Goal: Information Seeking & Learning: Compare options

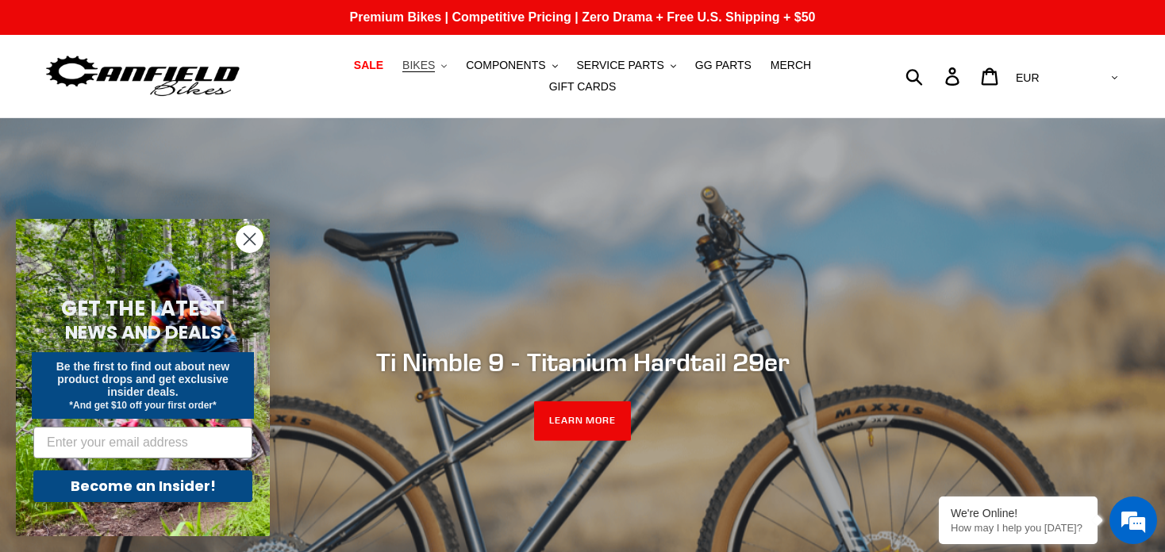
click at [402, 72] on span "BIKES" at bounding box center [418, 65] width 33 height 13
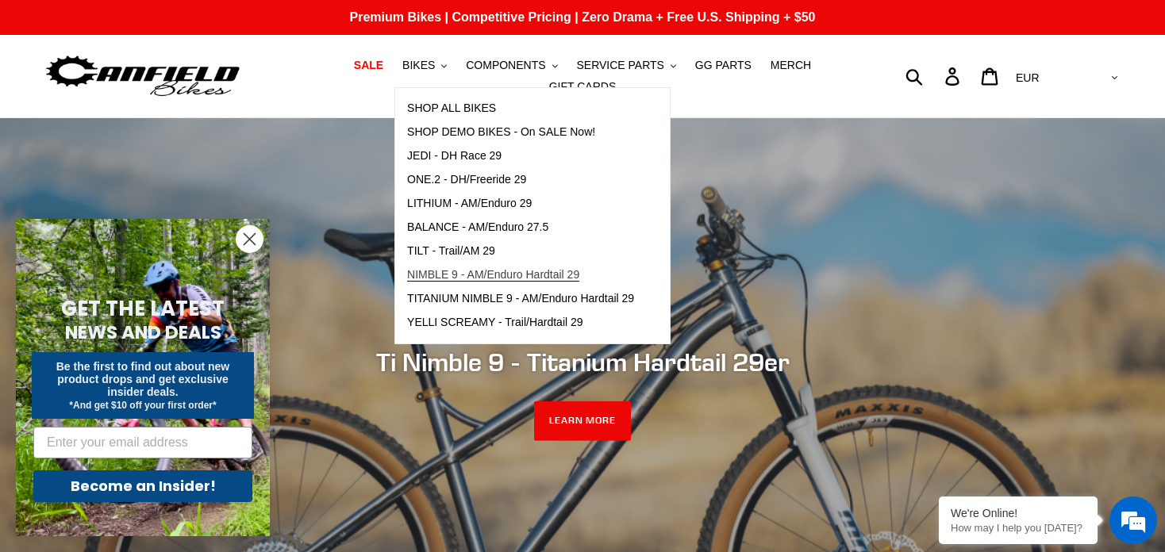
click at [445, 279] on span "NIMBLE 9 - AM/Enduro Hardtail 29" at bounding box center [493, 274] width 172 height 13
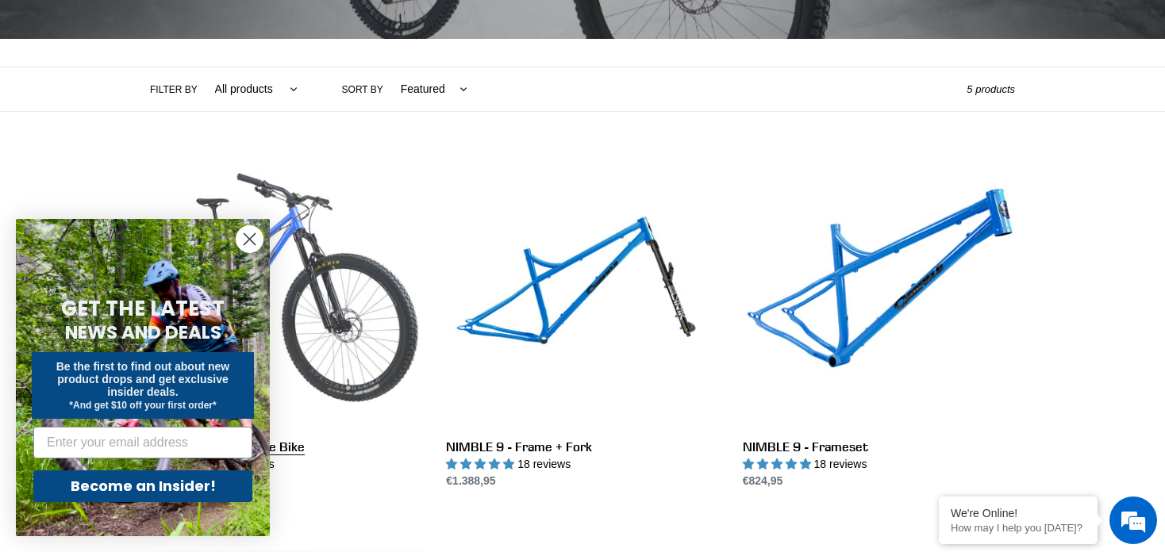
click at [331, 279] on link "NIMBLE 9 - Complete Bike" at bounding box center [286, 323] width 272 height 334
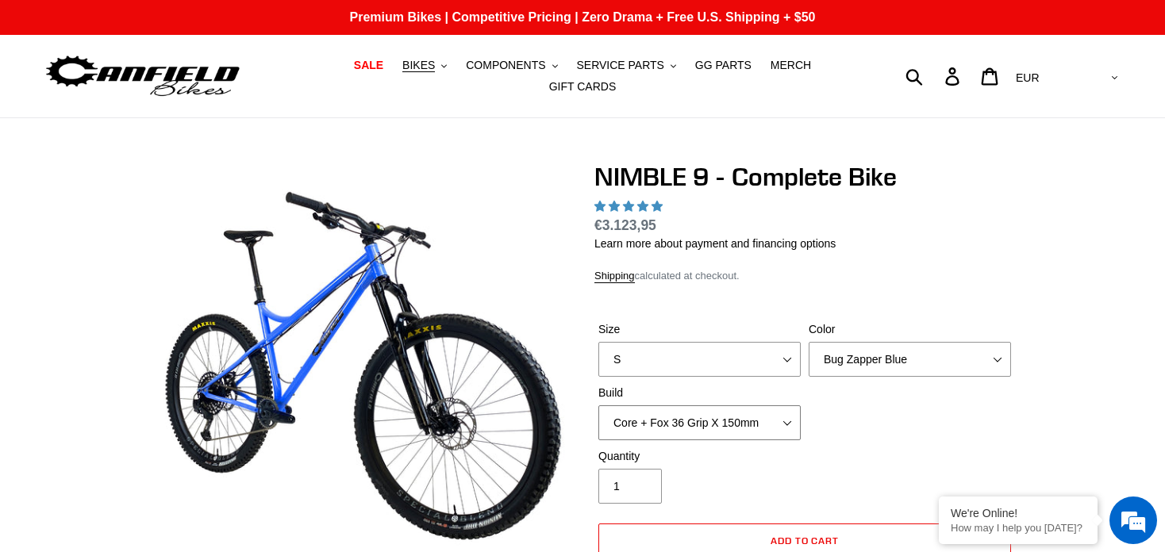
drag, startPoint x: 646, startPoint y: 244, endPoint x: 708, endPoint y: 261, distance: 64.1
click at [646, 406] on select "Core + Fox 36 Grip X 150mm Pro + Fox 36 Grip X 150mm Core + RockShox Lyrik Ulti…" at bounding box center [700, 423] width 202 height 35
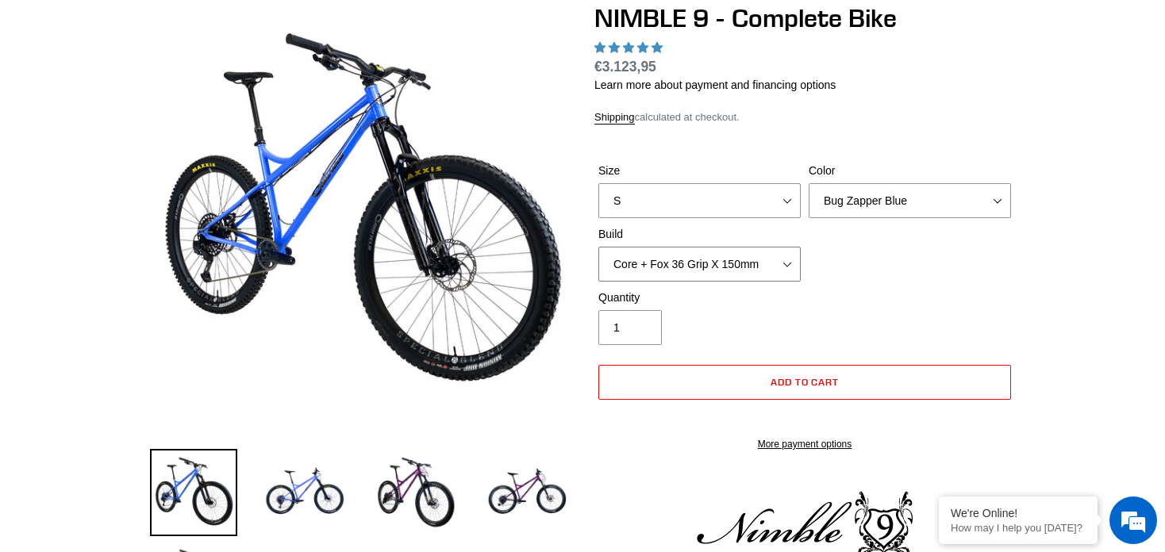
scroll to position [159, 0]
select select "highest-rating"
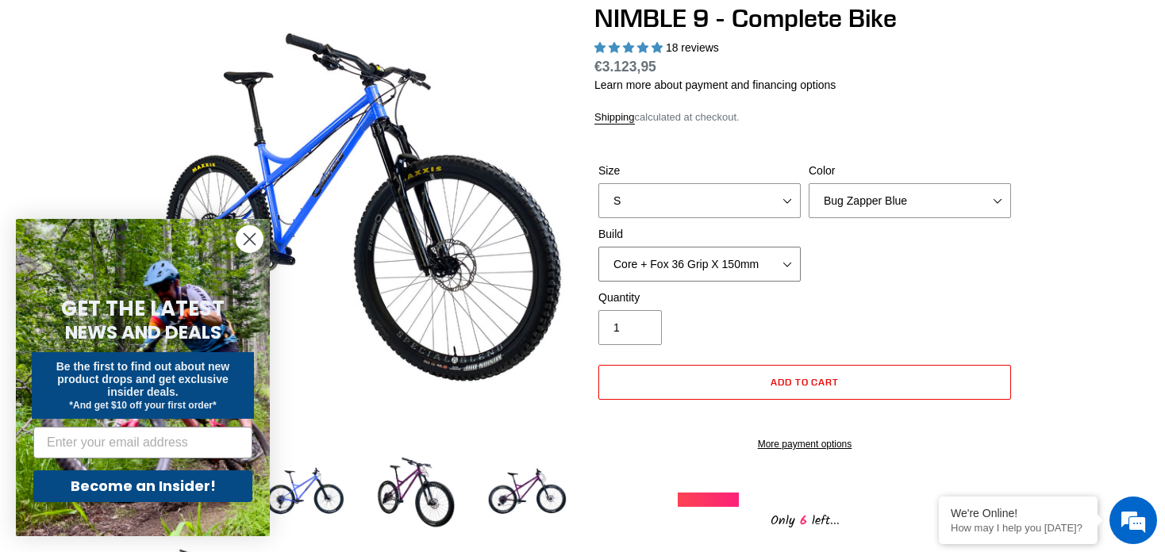
select select "Core + RockShox Lyrik Ultimate 150mm"
click at [599, 247] on select "Core + Fox 36 Grip X 150mm Pro + Fox 36 Grip X 150mm Core + RockShox Lyrik Ulti…" at bounding box center [700, 264] width 202 height 35
click at [783, 300] on div "Quantity 1" at bounding box center [700, 318] width 210 height 56
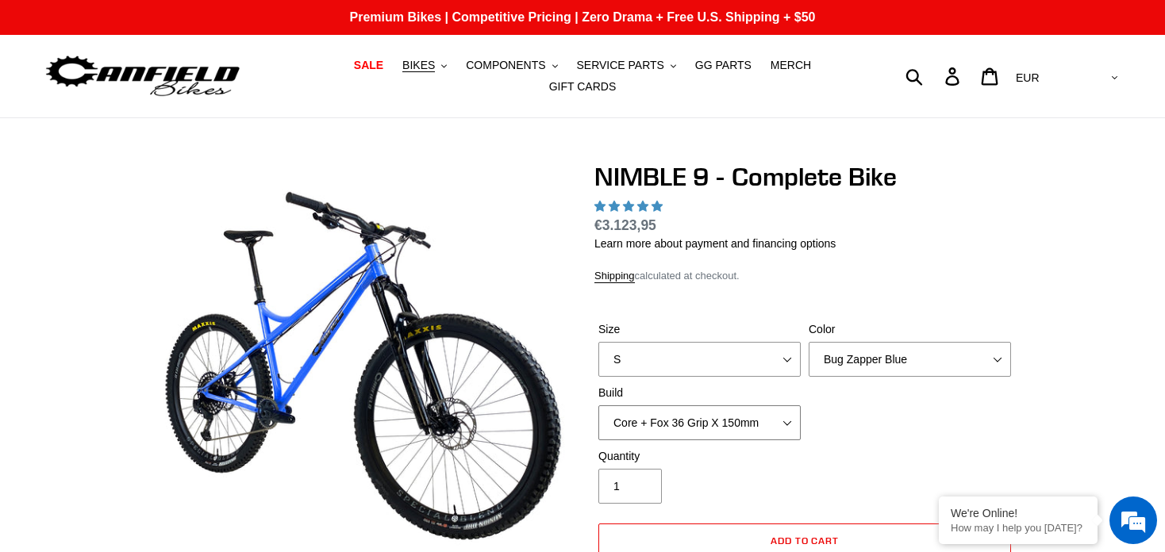
click at [669, 406] on select "Core + Fox 36 Grip X 150mm Pro + Fox 36 Grip X 150mm Core + RockShox Lyrik Ulti…" at bounding box center [700, 423] width 202 height 35
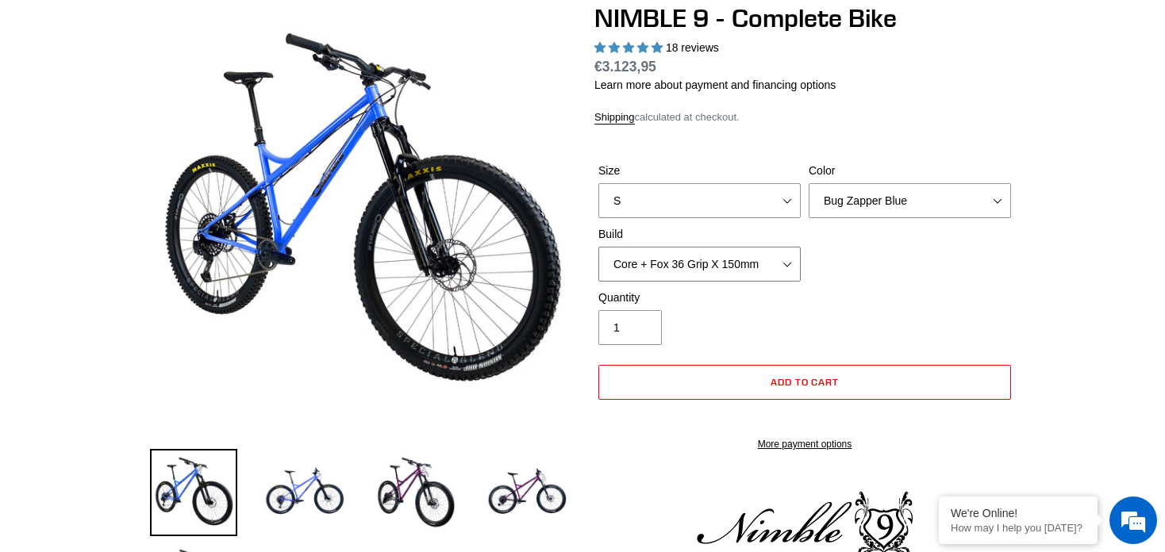
scroll to position [159, 0]
select select "highest-rating"
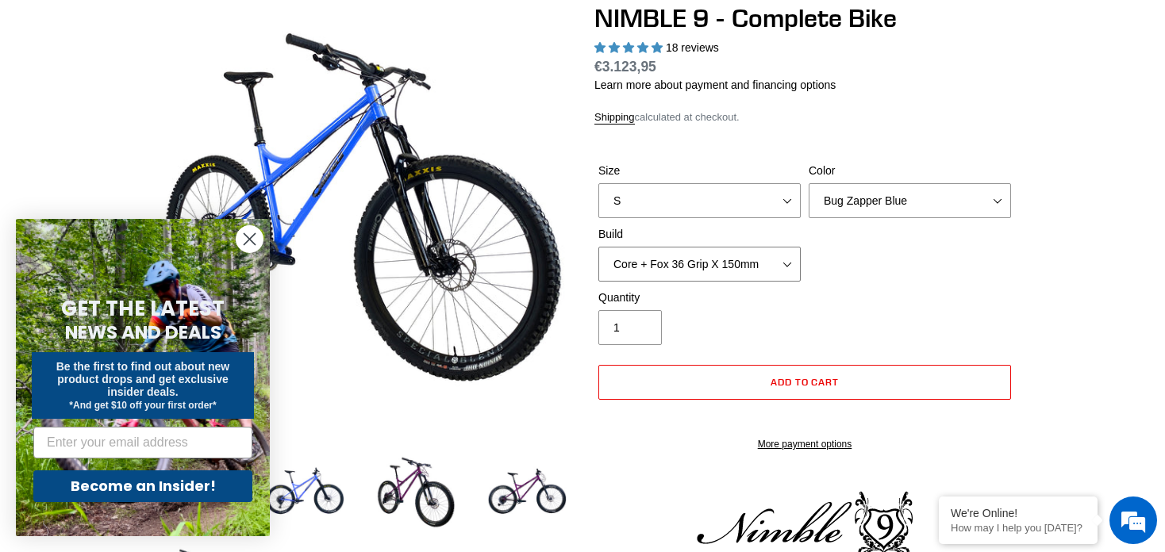
select select "Pro + Fox 36 Grip X 150mm"
click at [599, 247] on select "Core + Fox 36 Grip X 150mm Pro + Fox 36 Grip X 150mm Core + RockShox Lyrik Ulti…" at bounding box center [700, 264] width 202 height 35
click at [712, 202] on select "S M L XL" at bounding box center [700, 200] width 202 height 35
click at [709, 201] on select "S M L XL" at bounding box center [700, 200] width 202 height 35
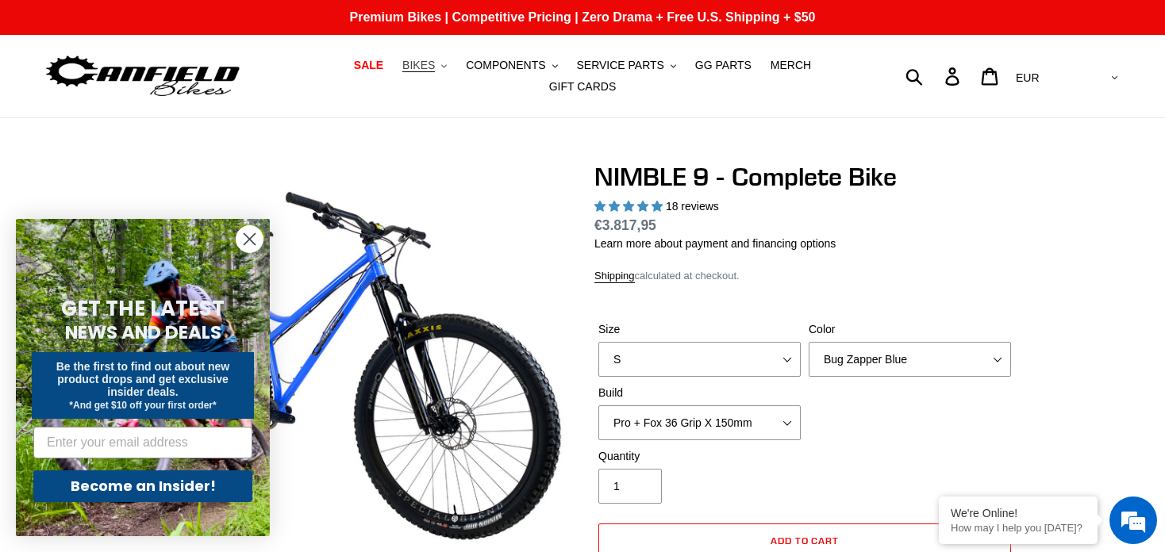
click at [402, 72] on span "BIKES" at bounding box center [418, 65] width 33 height 13
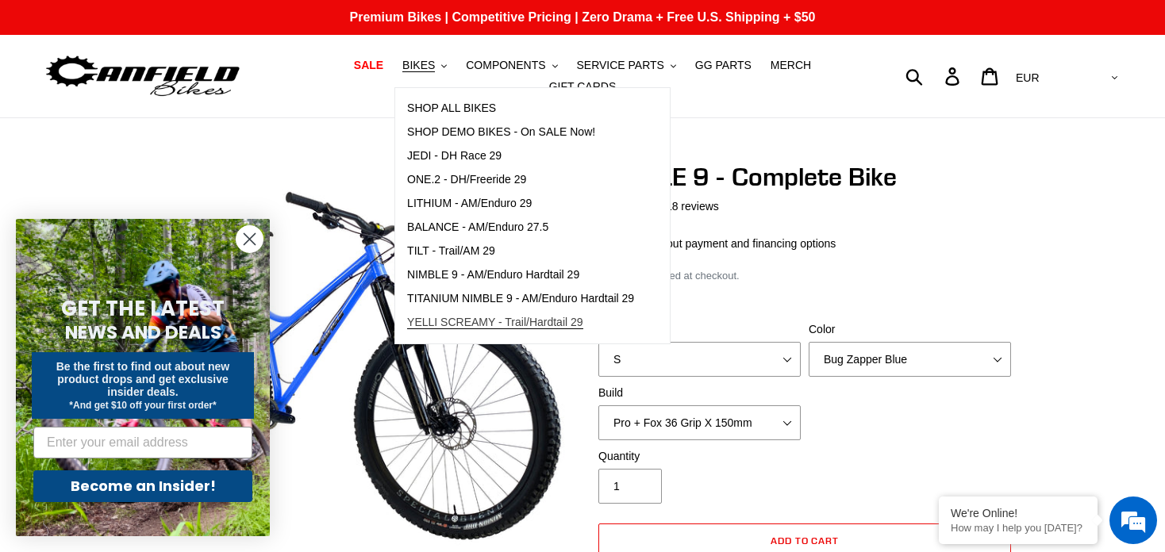
click at [450, 329] on span "YELLI SCREAMY - Trail/Hardtail 29" at bounding box center [495, 322] width 176 height 13
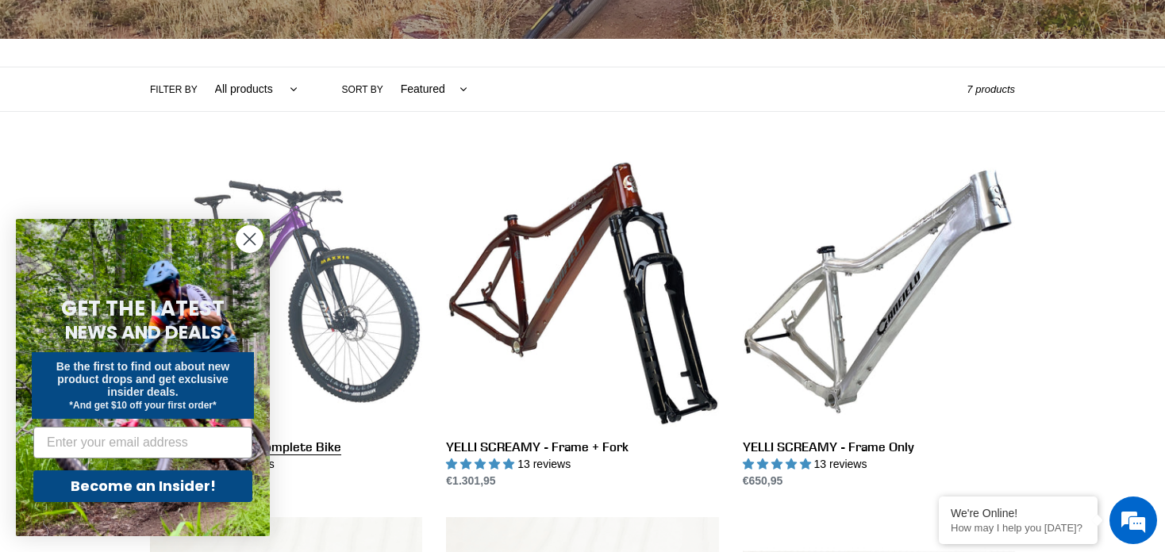
scroll to position [318, 0]
click at [375, 271] on link "YELLI SCREAMY - Complete Bike" at bounding box center [286, 323] width 272 height 334
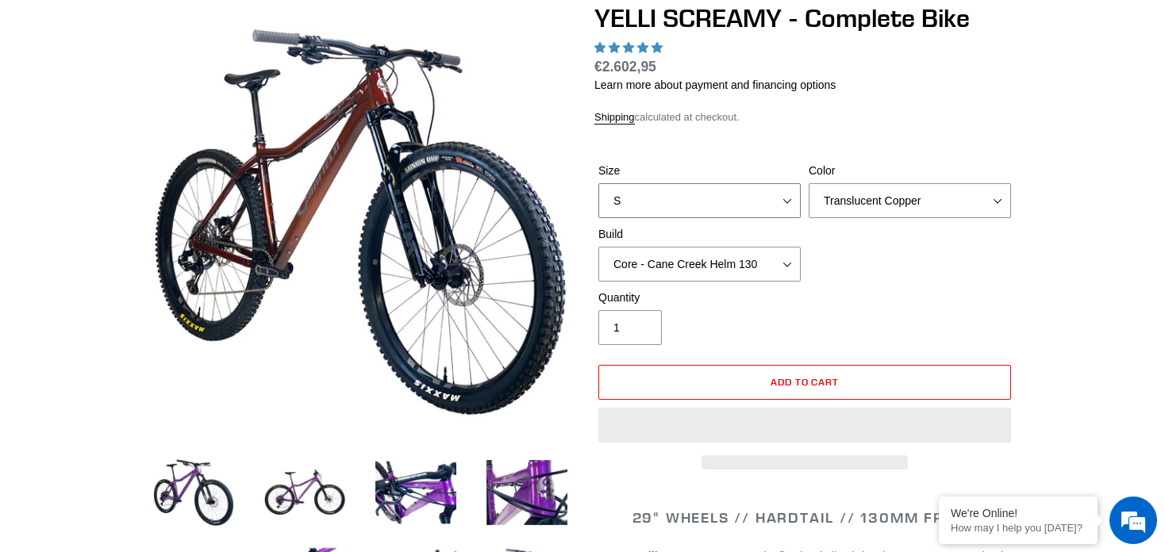
click at [660, 183] on select "S M L XL" at bounding box center [700, 200] width 202 height 35
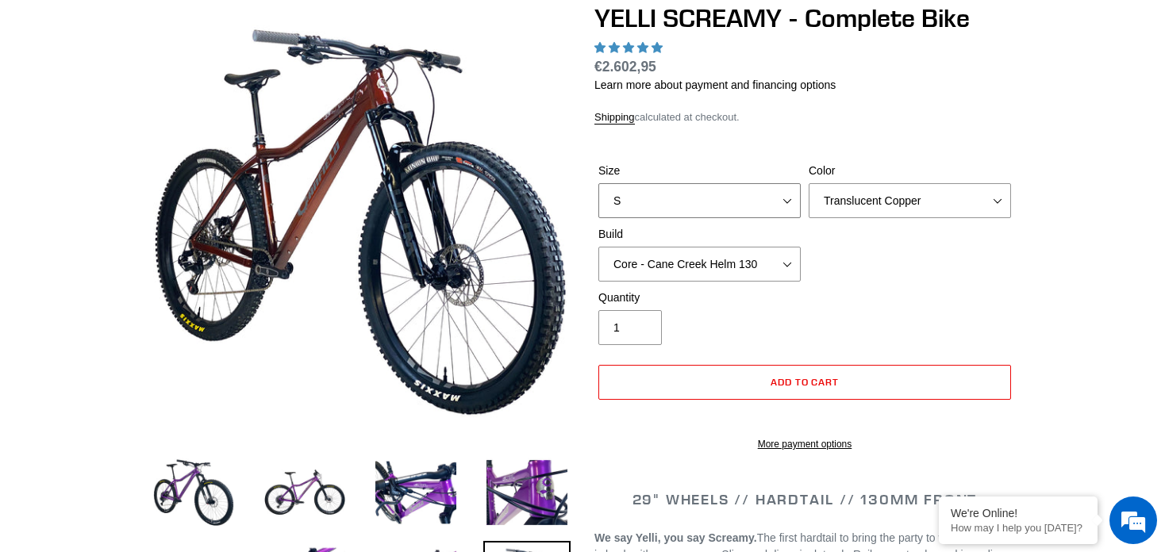
click at [683, 204] on select "S M L XL" at bounding box center [700, 200] width 202 height 35
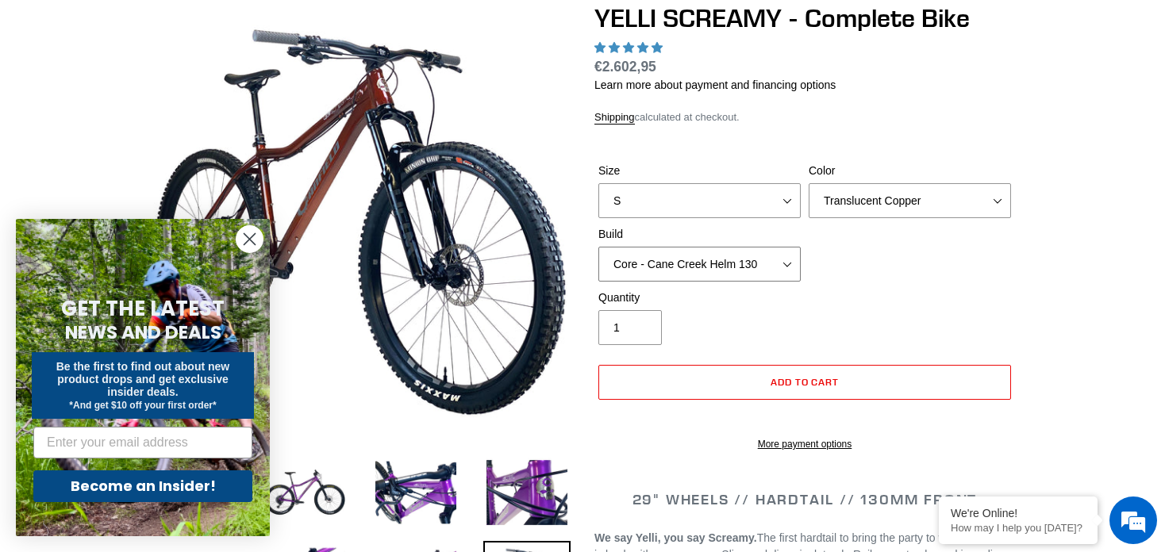
select select "highest-rating"
click at [701, 252] on select "Core - Cane Creek Helm 130 Pro - Cane Creek Helm 130 Core - Fox 34 SL Factory G…" at bounding box center [700, 264] width 202 height 35
click at [254, 241] on icon "Close dialog" at bounding box center [250, 239] width 28 height 28
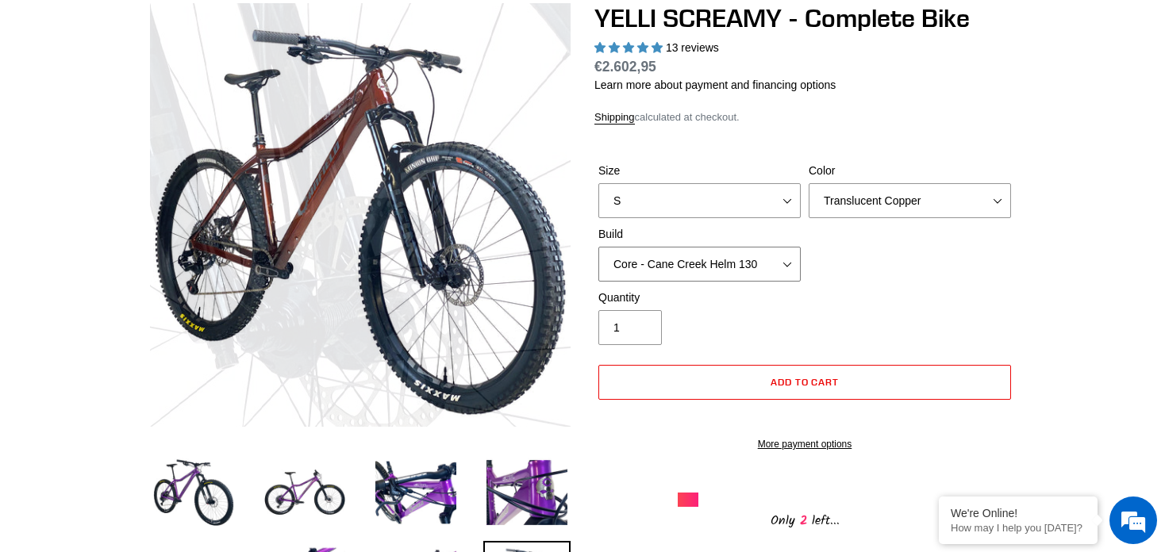
click at [674, 256] on select "Core - Cane Creek Helm 130 Pro - Cane Creek Helm 130 Core - Fox 34 SL Factory G…" at bounding box center [700, 264] width 202 height 35
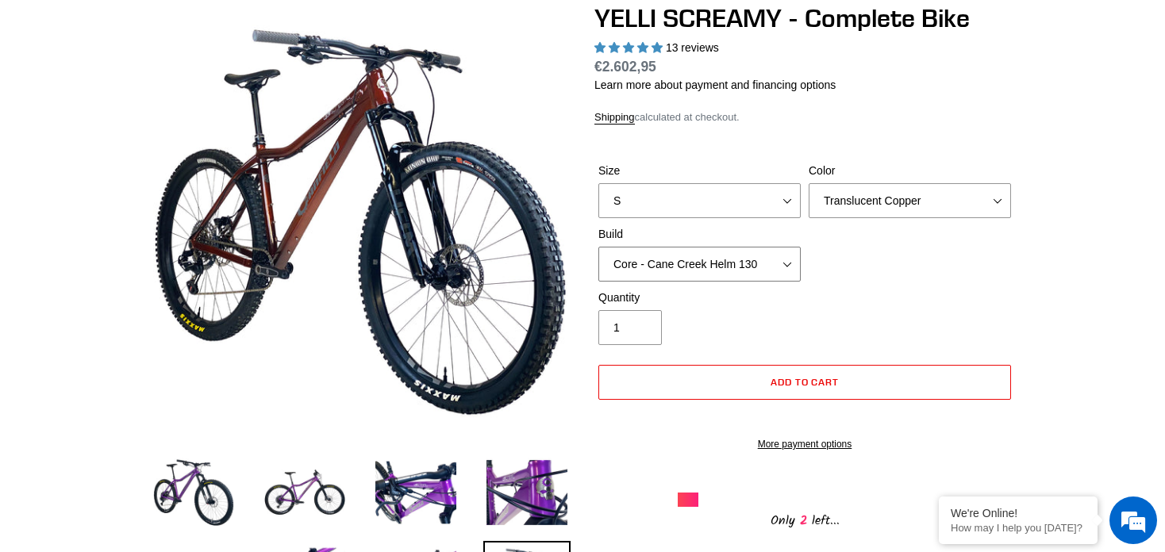
select select "Core - RockShox Pike Ultimate 130"
click at [599, 247] on select "Core - Cane Creek Helm 130 Pro - Cane Creek Helm 130 Core - Fox 34 SL Factory G…" at bounding box center [700, 264] width 202 height 35
click at [841, 259] on div "Size S M L XL Color Translucent Copper Purple Haze Raw Build Core - Cane Creek …" at bounding box center [805, 226] width 421 height 127
click at [882, 194] on select "Translucent Copper Purple Haze Raw" at bounding box center [910, 200] width 202 height 35
select select "Raw"
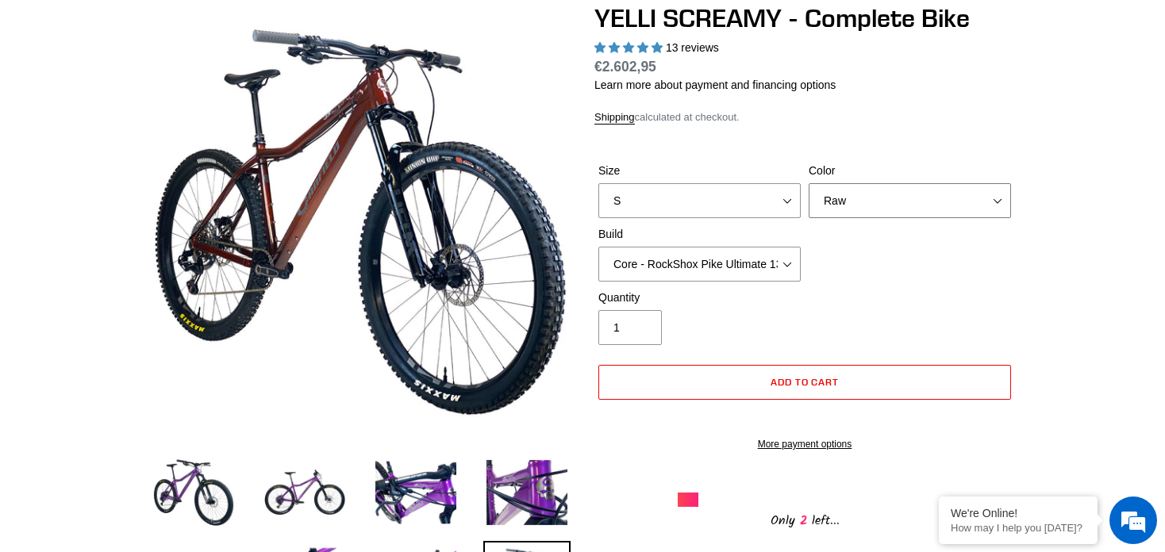
click at [809, 183] on select "Translucent Copper Purple Haze Raw" at bounding box center [910, 200] width 202 height 35
click at [752, 202] on select "S M L XL" at bounding box center [700, 200] width 202 height 35
click at [599, 183] on select "S M L XL" at bounding box center [700, 200] width 202 height 35
click at [878, 264] on div "Size S M L XL Color Translucent Copper Purple Haze Raw Build Core - Cane Creek …" at bounding box center [805, 226] width 421 height 127
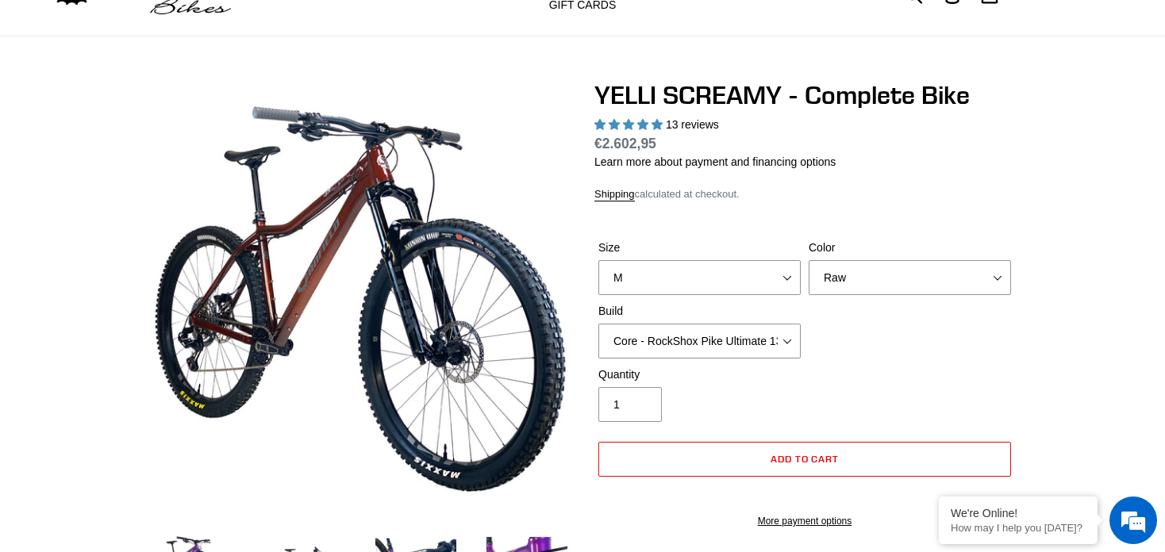
scroll to position [159, 0]
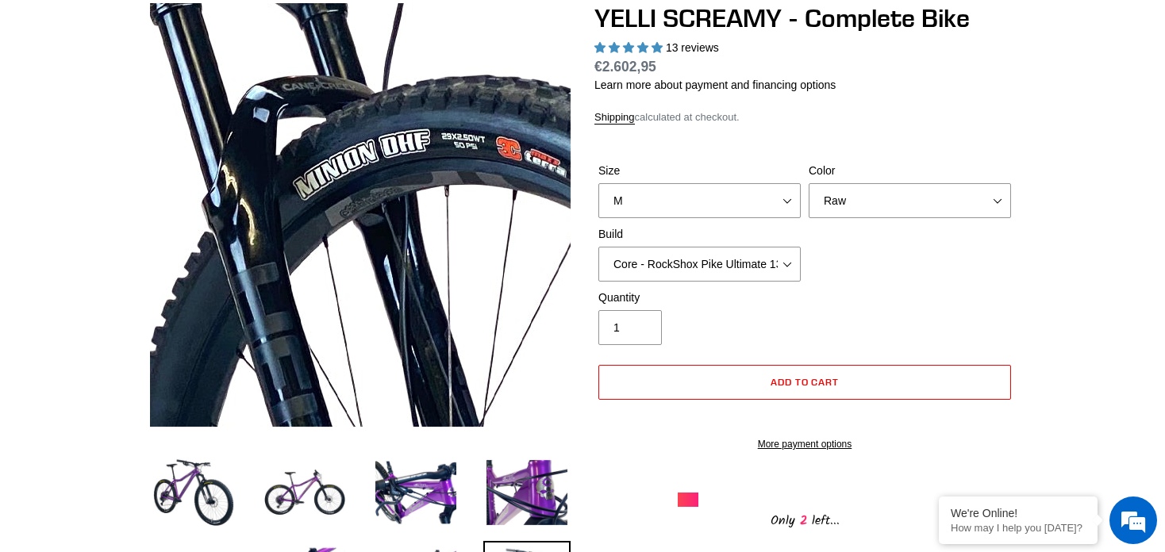
click at [446, 160] on img at bounding box center [122, 357] width 1626 height 1626
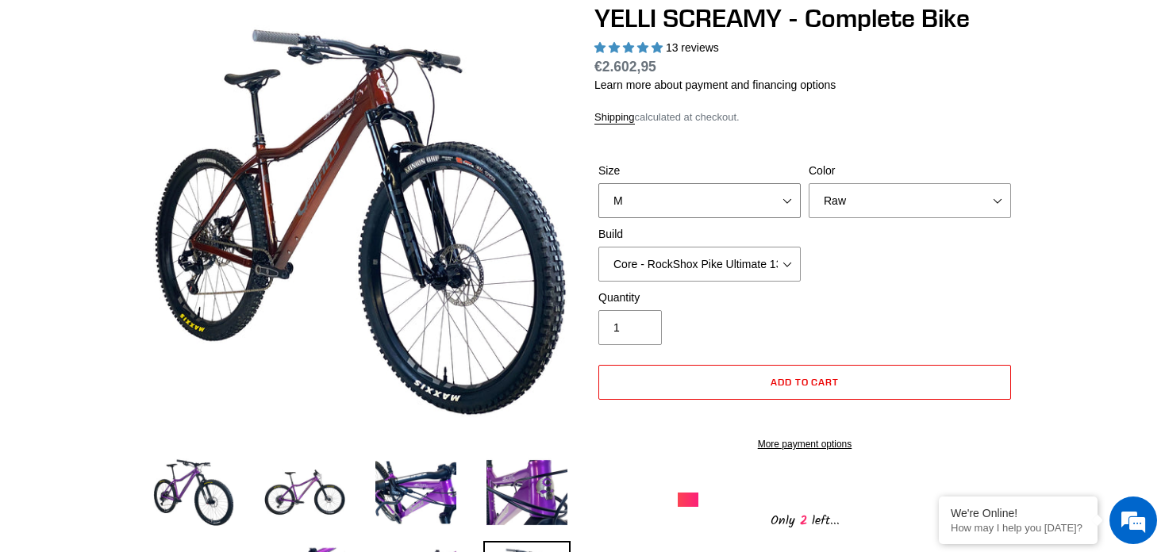
click at [734, 194] on select "S M L XL" at bounding box center [700, 200] width 202 height 35
click at [599, 183] on select "S M L XL" at bounding box center [700, 200] width 202 height 35
click at [664, 198] on select "S M L XL" at bounding box center [700, 200] width 202 height 35
click at [599, 183] on select "S M L XL" at bounding box center [700, 200] width 202 height 35
drag, startPoint x: 666, startPoint y: 198, endPoint x: 668, endPoint y: 207, distance: 9.1
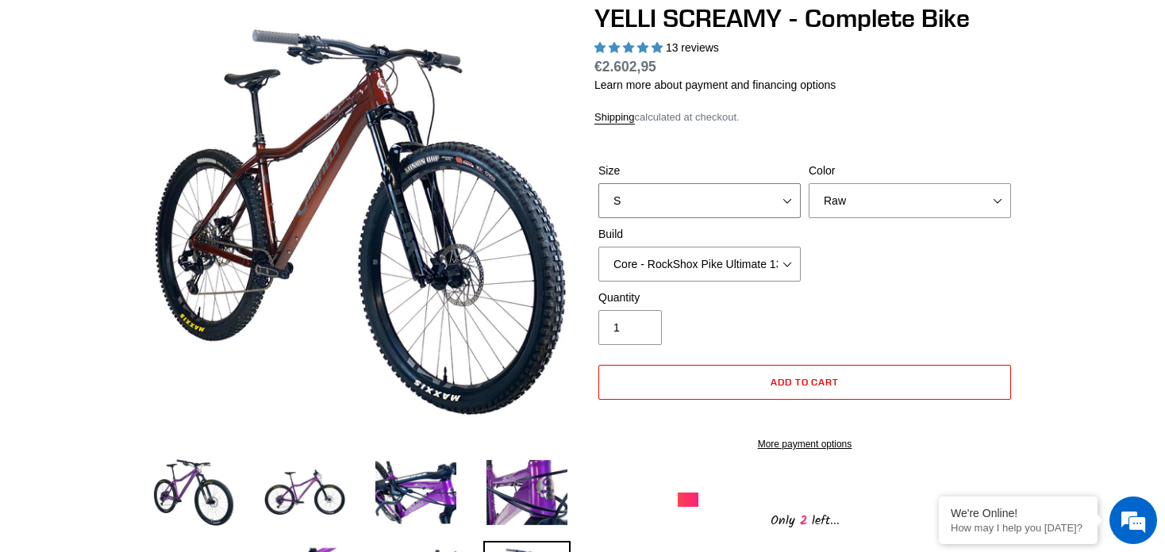
click at [666, 198] on select "S M L XL" at bounding box center [700, 200] width 202 height 35
select select "M"
click at [599, 183] on select "S M L XL" at bounding box center [700, 200] width 202 height 35
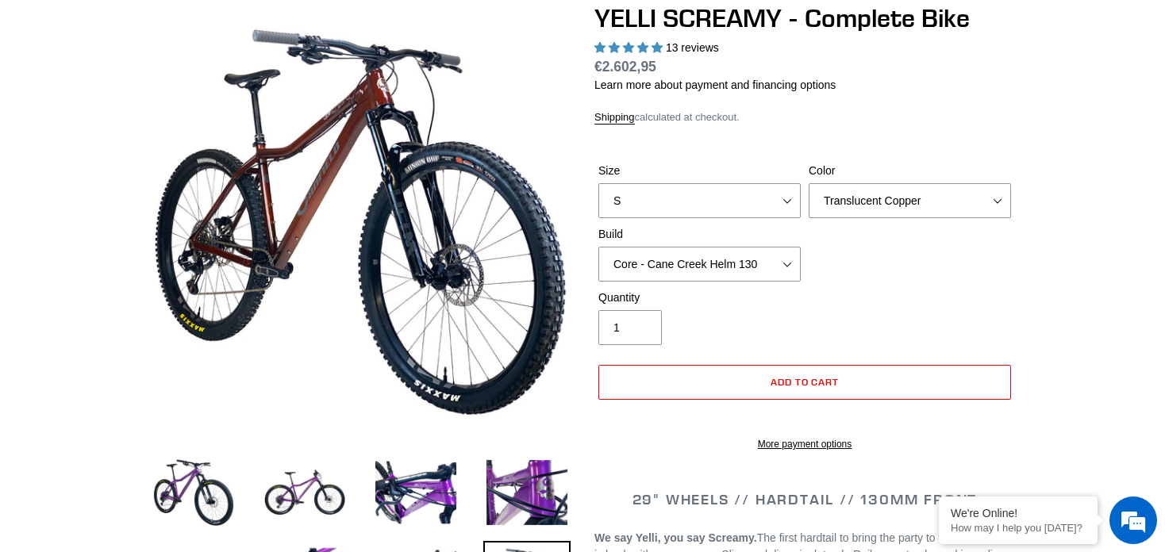
select select "highest-rating"
select select "M"
click at [599, 183] on select "S M L XL" at bounding box center [700, 200] width 202 height 35
click at [661, 255] on select "Core - Cane Creek Helm 130 Pro - Cane Creek Helm 130 Core - Fox 34 SL Factory G…" at bounding box center [700, 264] width 202 height 35
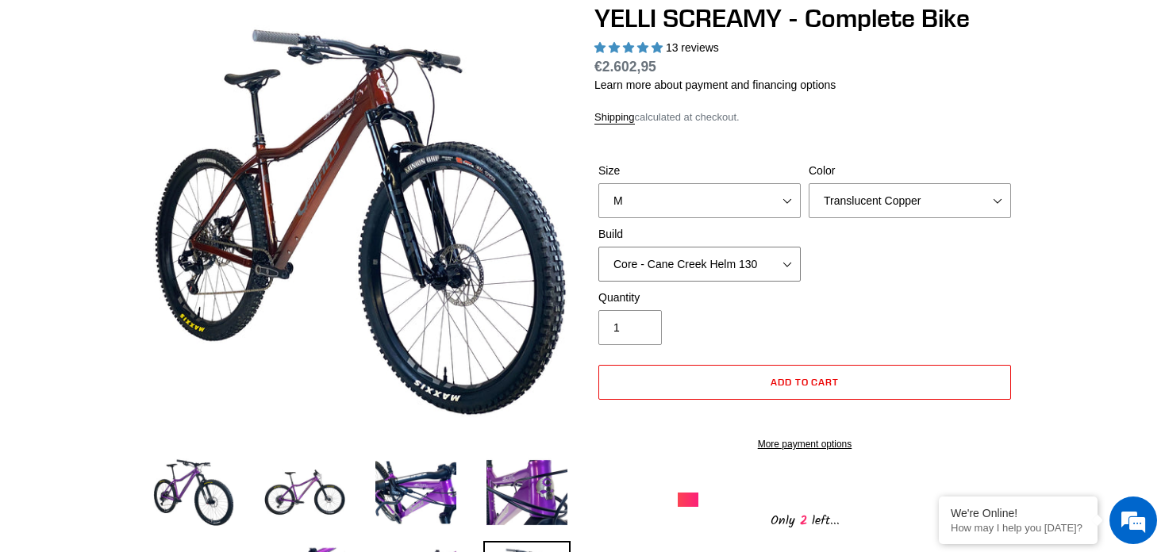
select select "Core - RockShox Pike Ultimate 130"
click at [599, 247] on select "Core - Cane Creek Helm 130 Pro - Cane Creek Helm 130 Core - Fox 34 SL Factory G…" at bounding box center [700, 264] width 202 height 35
click at [830, 291] on div "Quantity 1" at bounding box center [805, 322] width 421 height 64
click at [885, 183] on select "Translucent Copper Purple Haze Raw" at bounding box center [910, 200] width 202 height 35
select select "Raw"
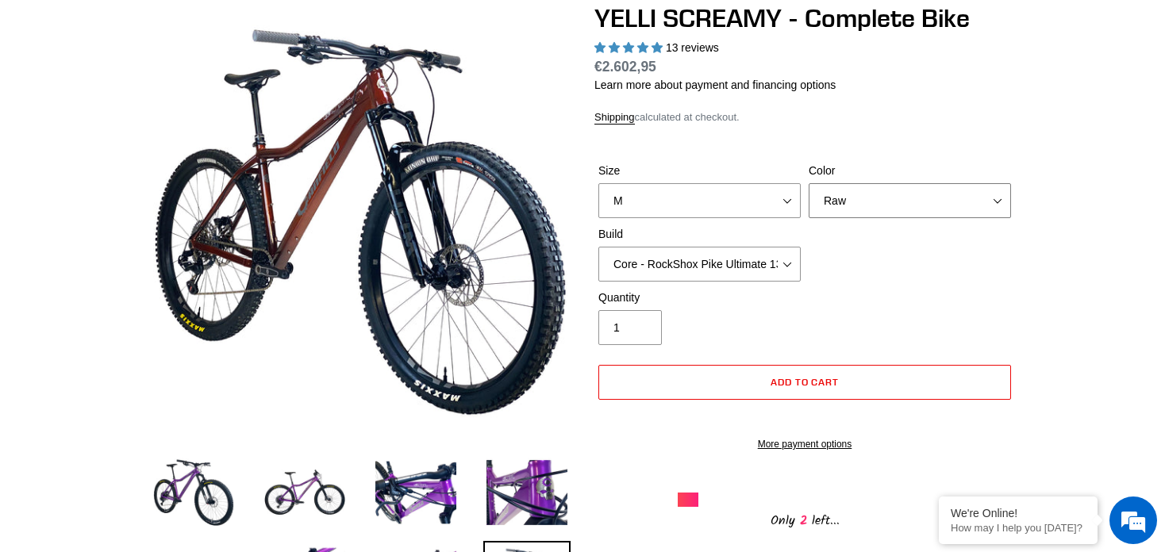
click at [809, 183] on select "Translucent Copper Purple Haze Raw" at bounding box center [910, 200] width 202 height 35
click at [860, 262] on div "Size S M L XL Color Translucent Copper Purple Haze Raw Build Core - Cane Creek …" at bounding box center [805, 226] width 421 height 127
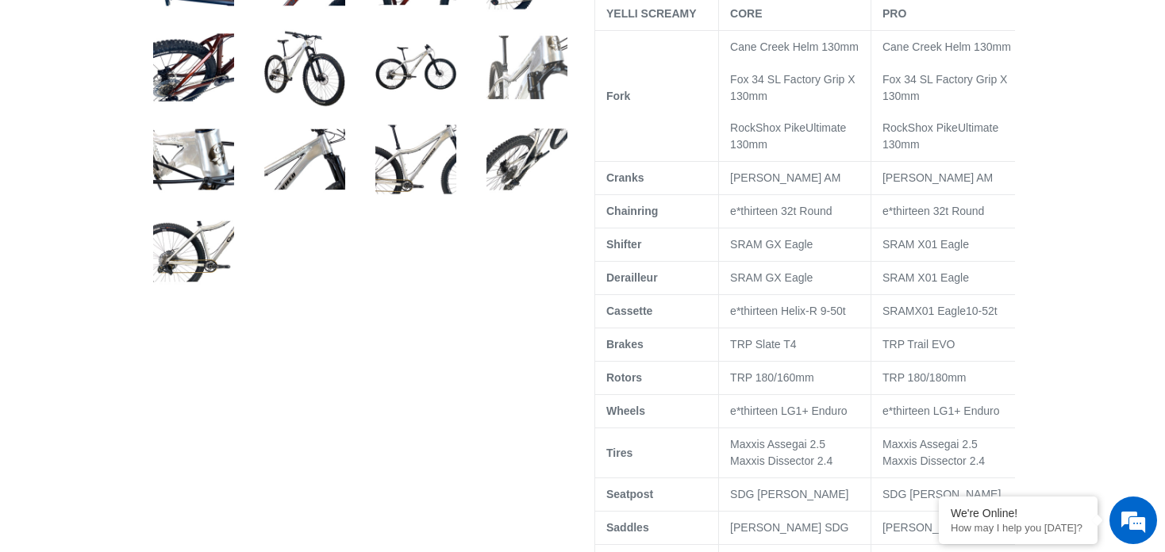
scroll to position [794, 0]
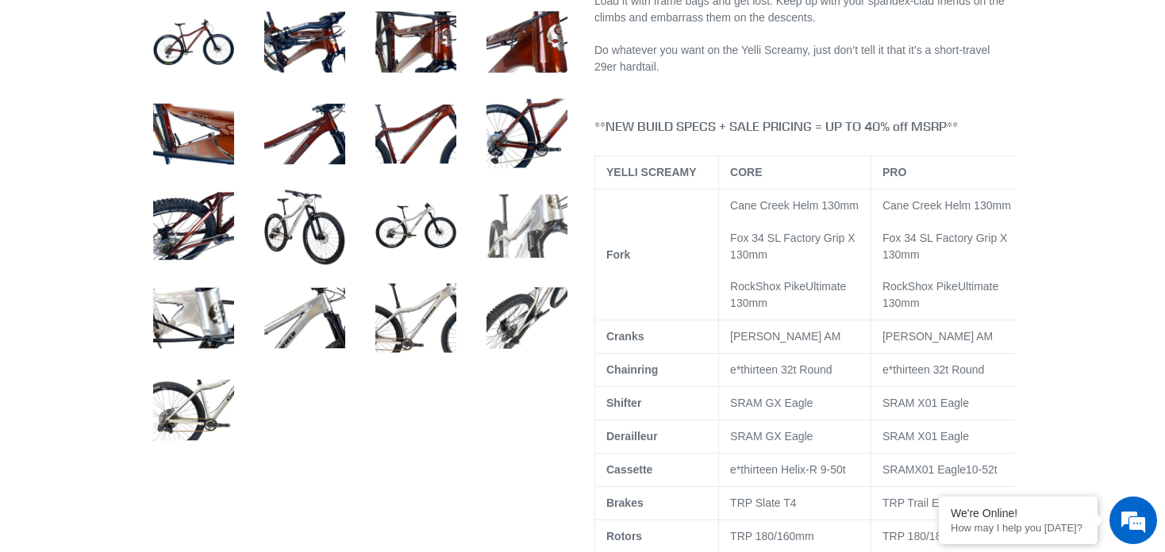
click at [563, 210] on img at bounding box center [526, 226] width 87 height 87
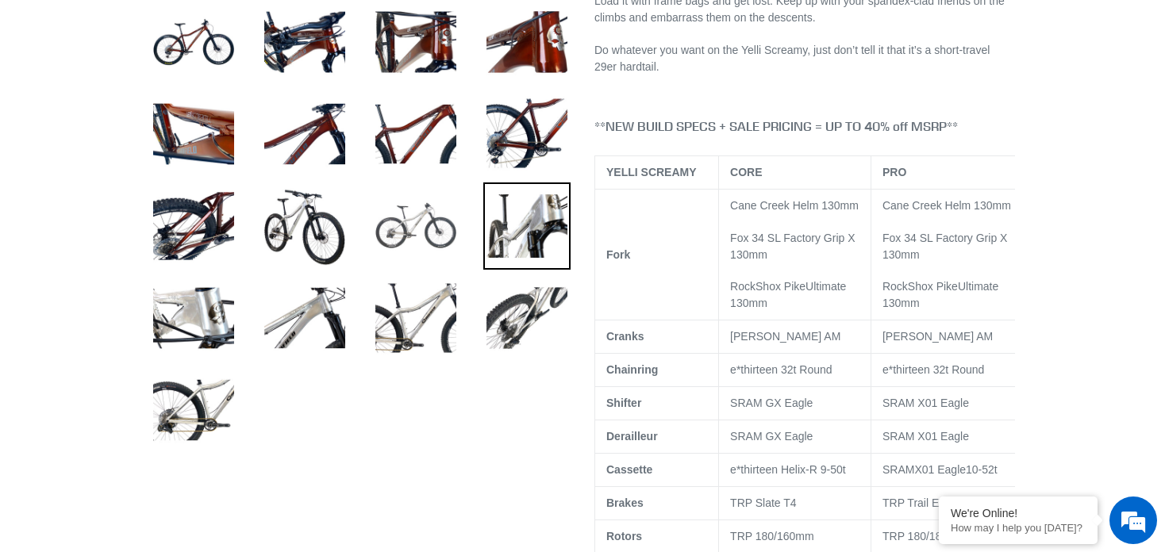
scroll to position [0, 0]
click at [434, 217] on img at bounding box center [415, 226] width 87 height 87
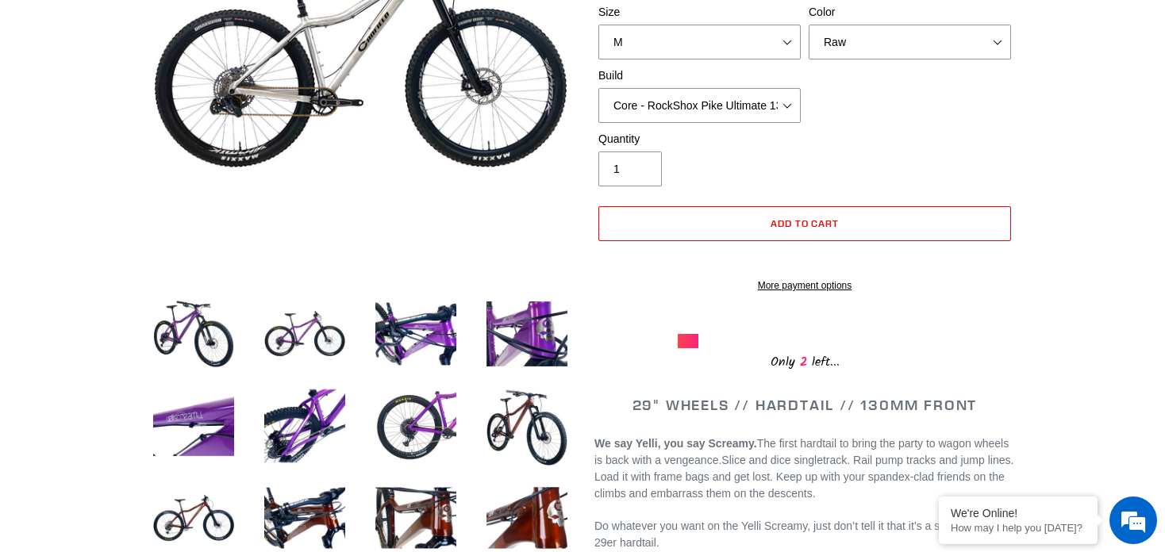
scroll to position [159, 0]
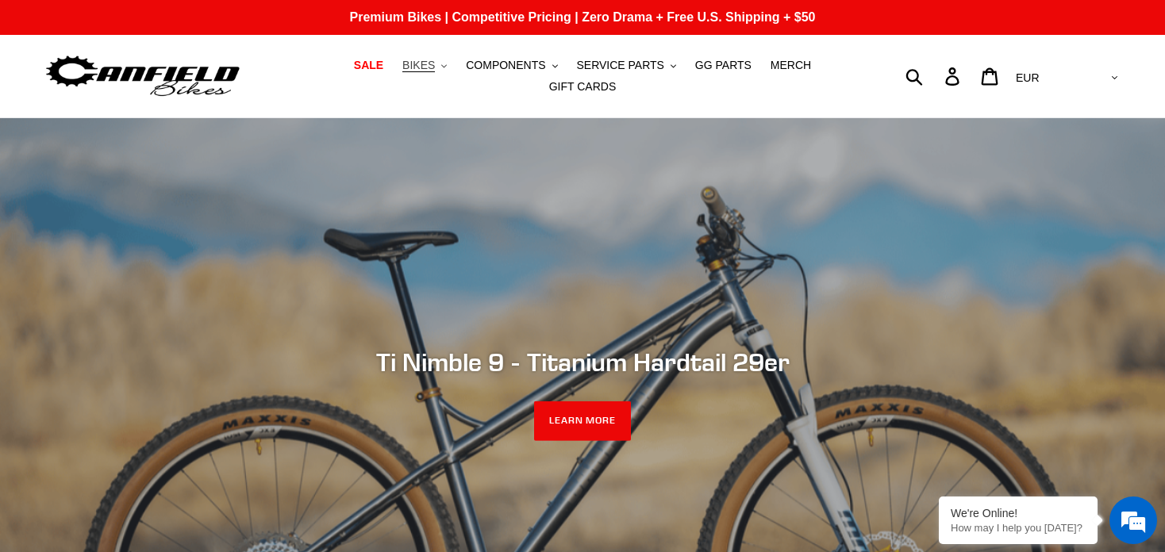
click at [402, 72] on span "BIKES" at bounding box center [418, 65] width 33 height 13
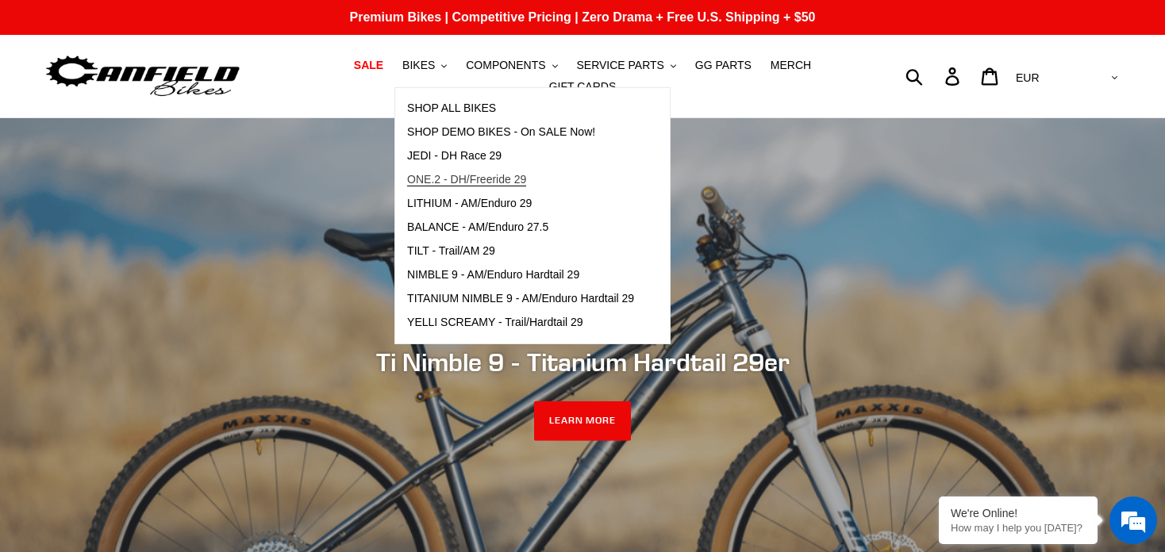
click at [424, 187] on span "ONE.2 - DH/Freeride 29" at bounding box center [466, 179] width 119 height 13
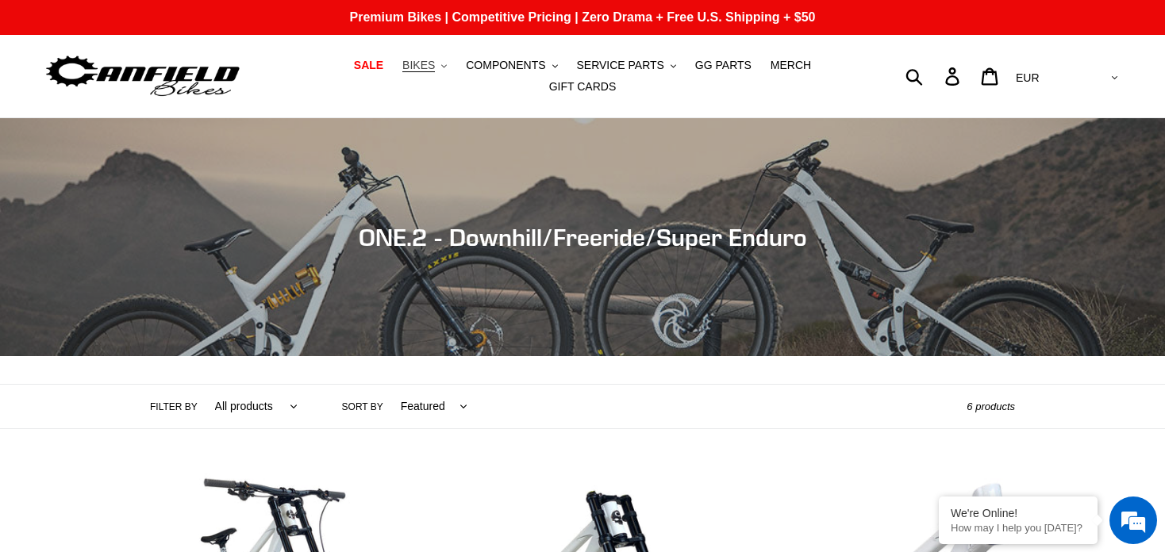
click at [402, 72] on span "BIKES" at bounding box center [418, 65] width 33 height 13
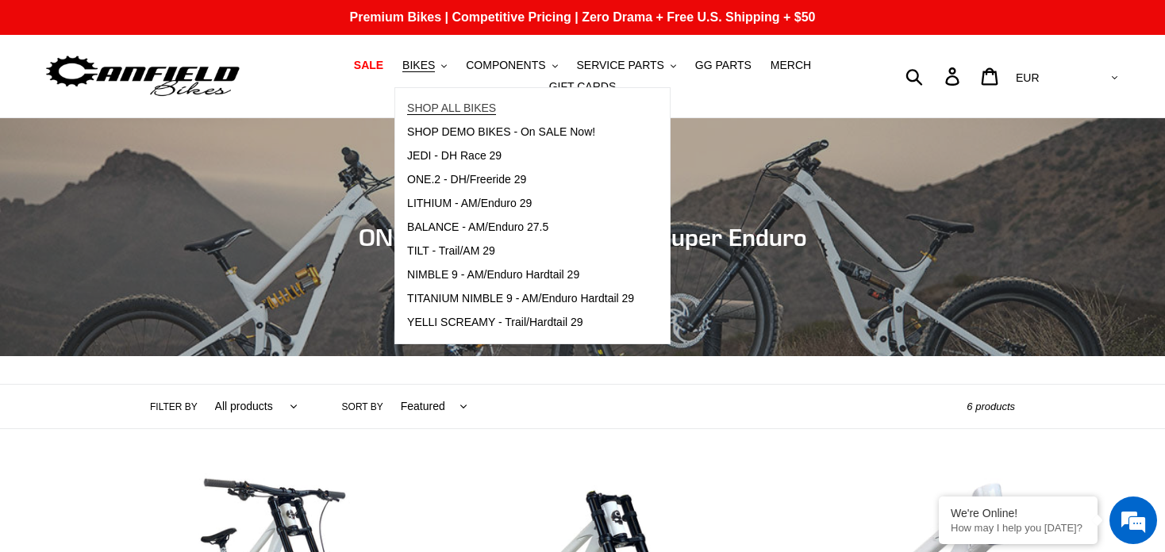
click at [447, 115] on span "SHOP ALL BIKES" at bounding box center [451, 108] width 89 height 13
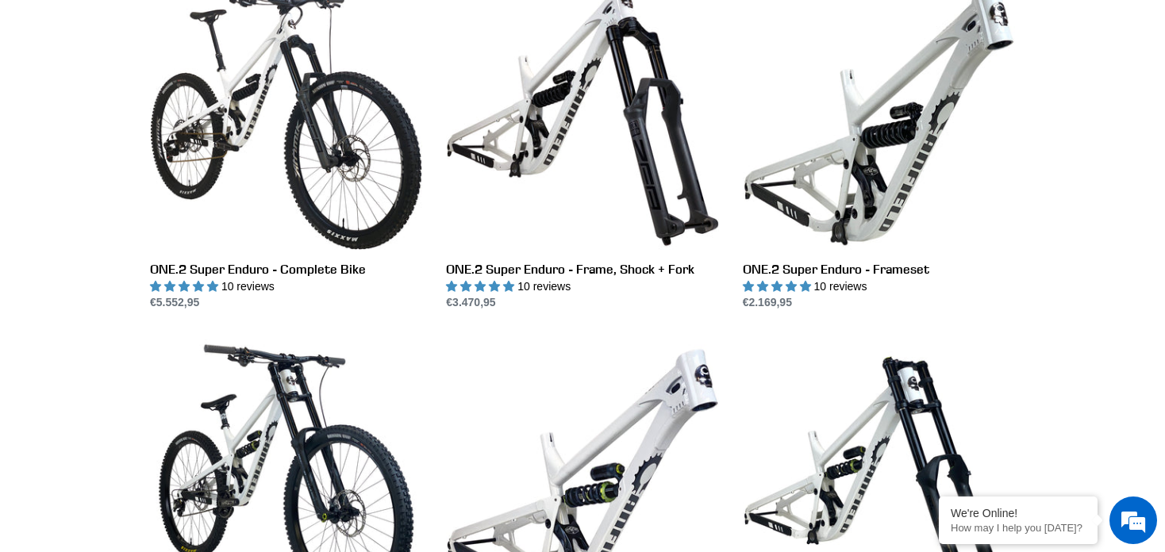
scroll to position [2540, 0]
